Goal: Task Accomplishment & Management: Manage account settings

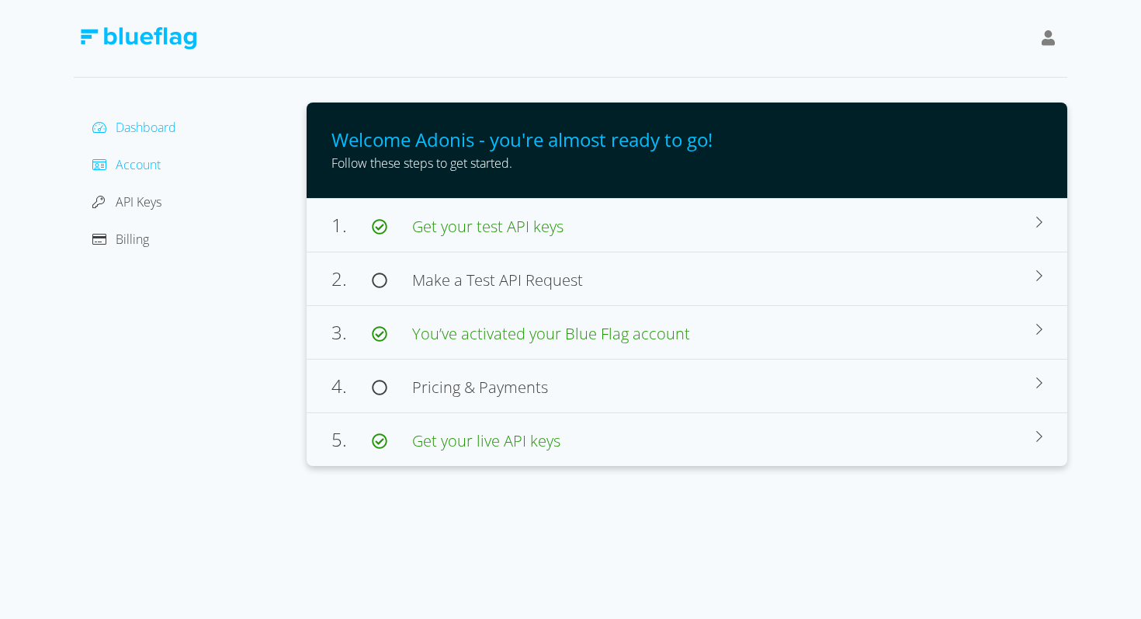
click at [140, 167] on span "Account" at bounding box center [138, 164] width 45 height 17
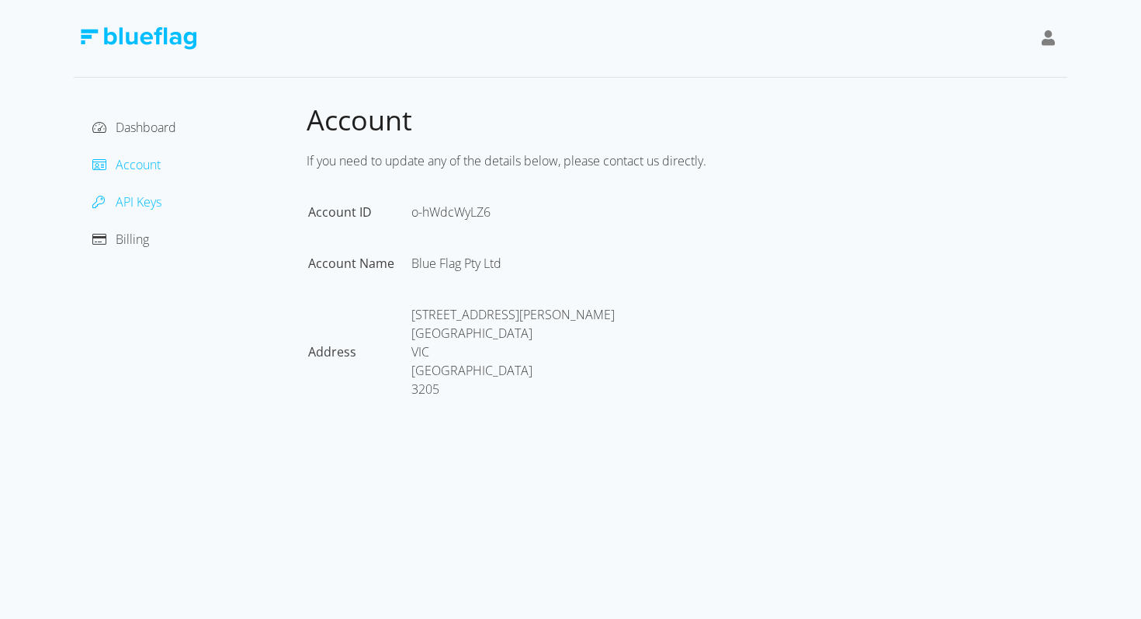
click at [147, 198] on span "API Keys" at bounding box center [139, 201] width 46 height 17
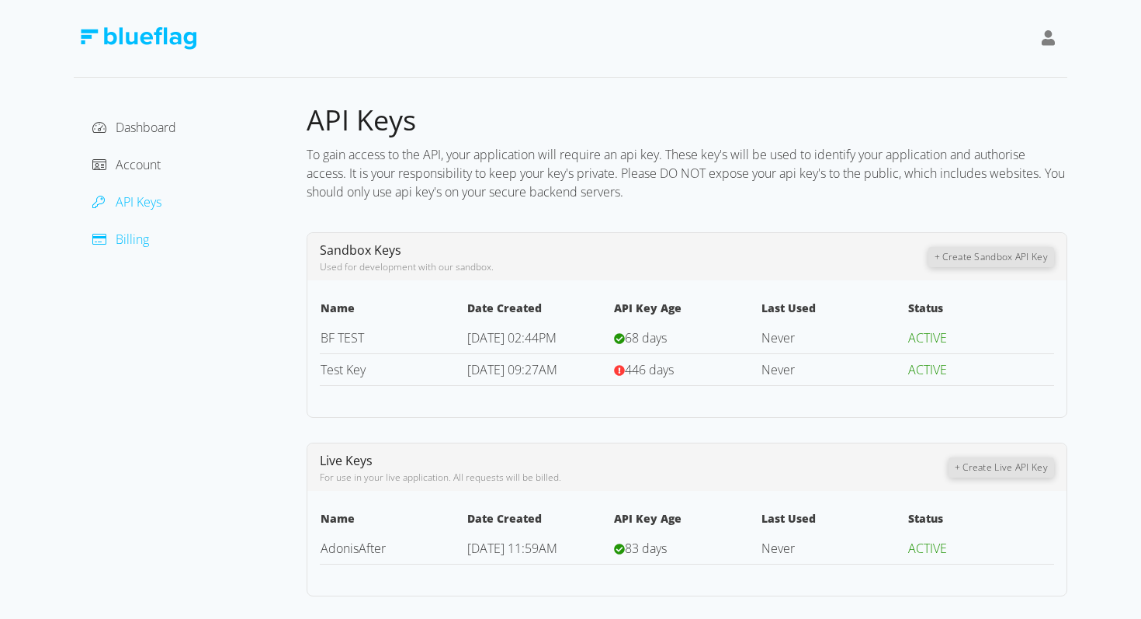
click at [135, 234] on span "Billing" at bounding box center [132, 239] width 33 height 17
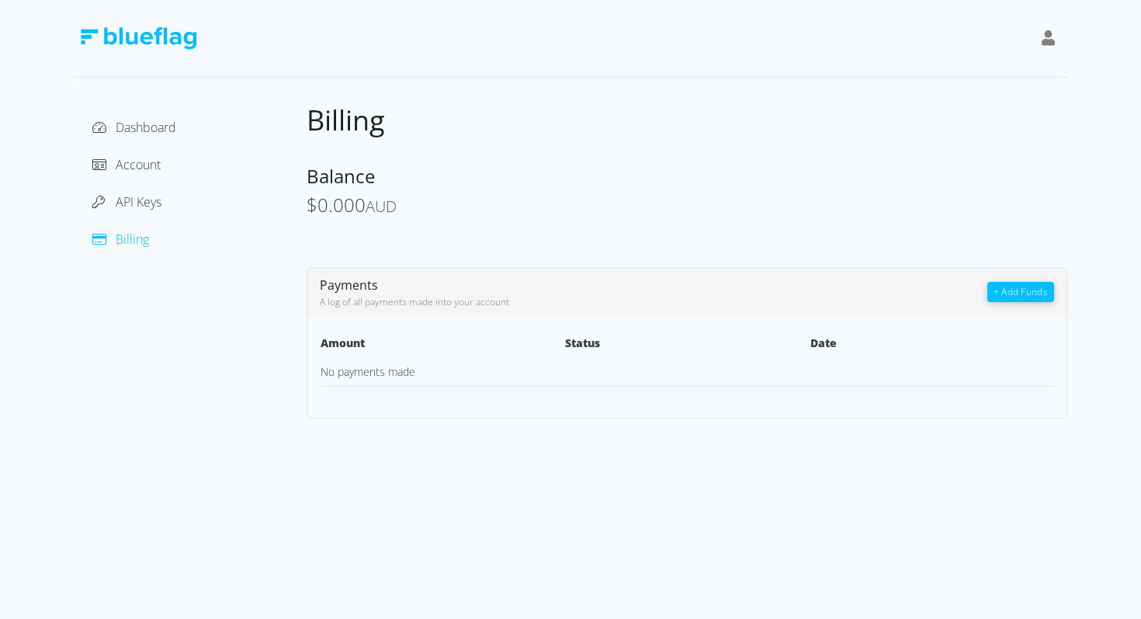
click at [1045, 34] on icon at bounding box center [1049, 38] width 14 height 16
click at [949, 122] on div "Sign Out" at bounding box center [978, 121] width 130 height 16
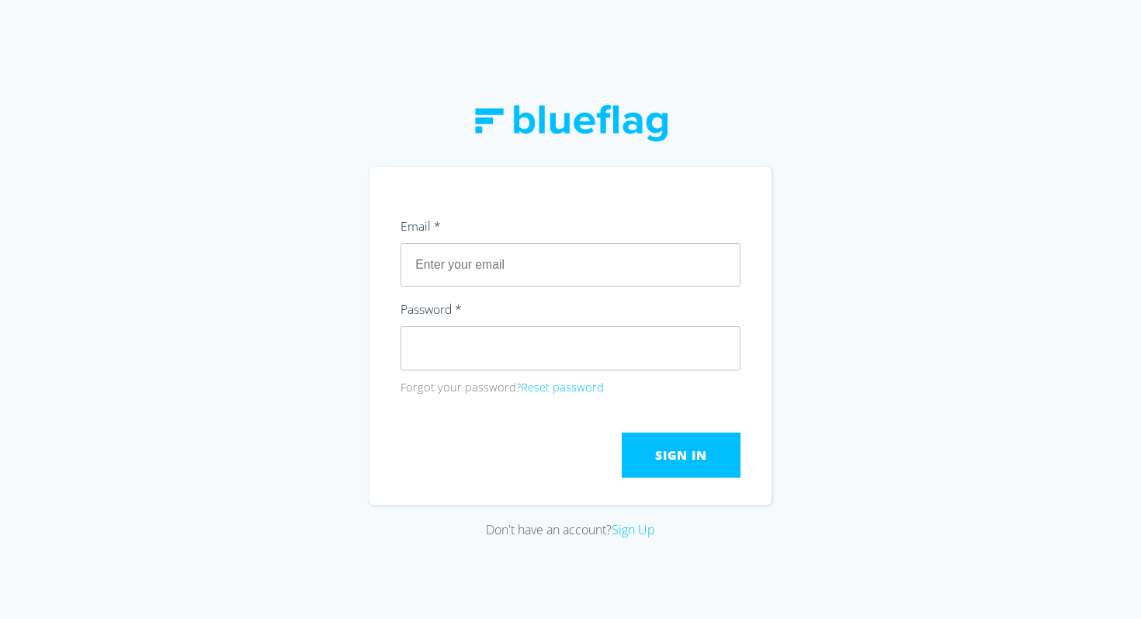
click at [554, 266] on input "text" at bounding box center [571, 264] width 340 height 43
type input "[EMAIL_ADDRESS][DOMAIN_NAME]"
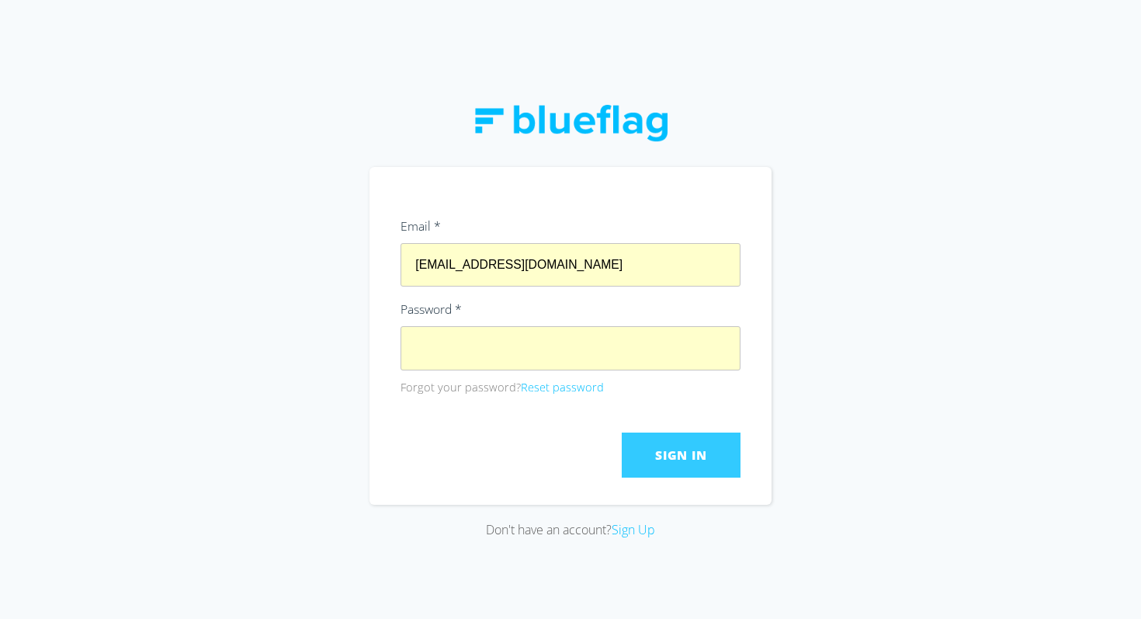
click at [656, 436] on button "Sign In" at bounding box center [681, 454] width 119 height 45
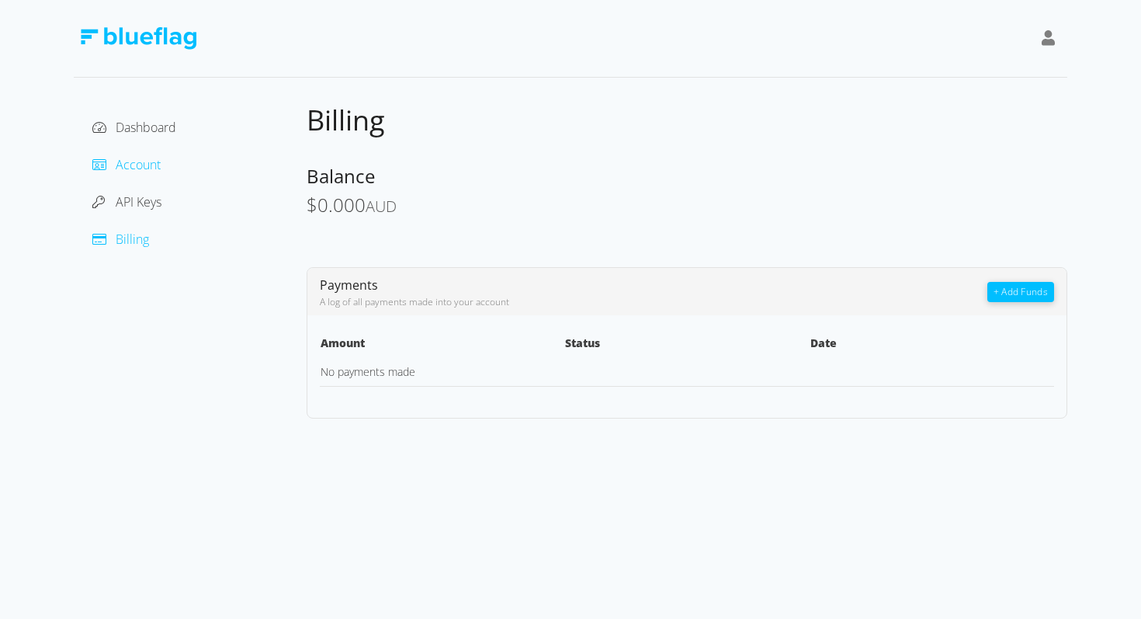
click at [130, 164] on span "Account" at bounding box center [138, 164] width 45 height 17
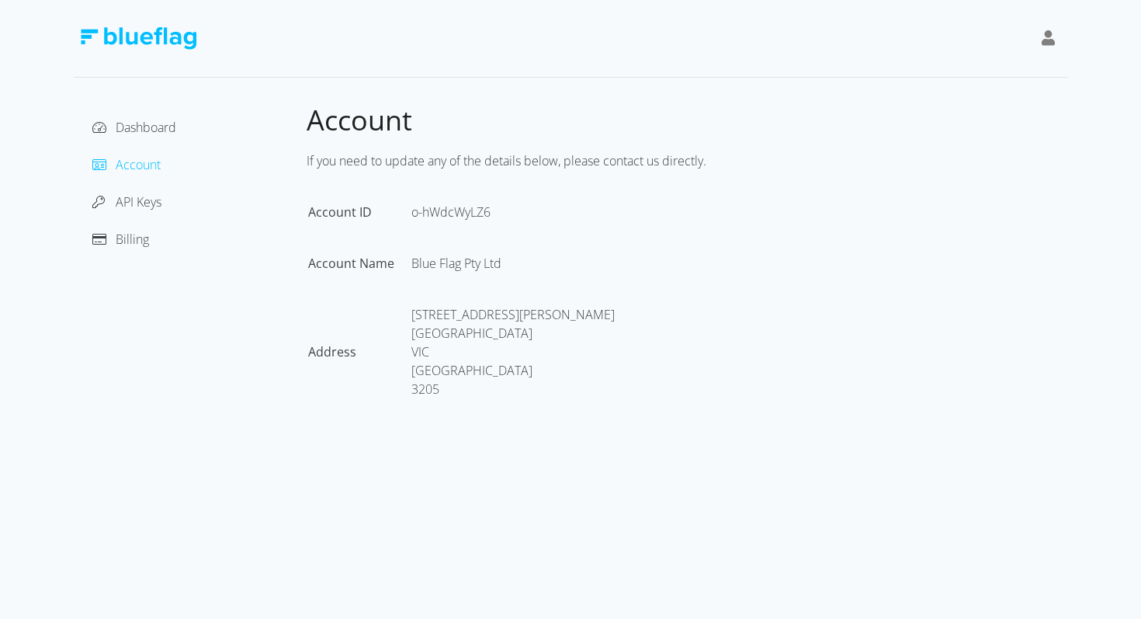
click at [541, 196] on div "If you need to update any of the details below, please contact us directly. Acc…" at bounding box center [687, 288] width 761 height 298
